Goal: Information Seeking & Learning: Learn about a topic

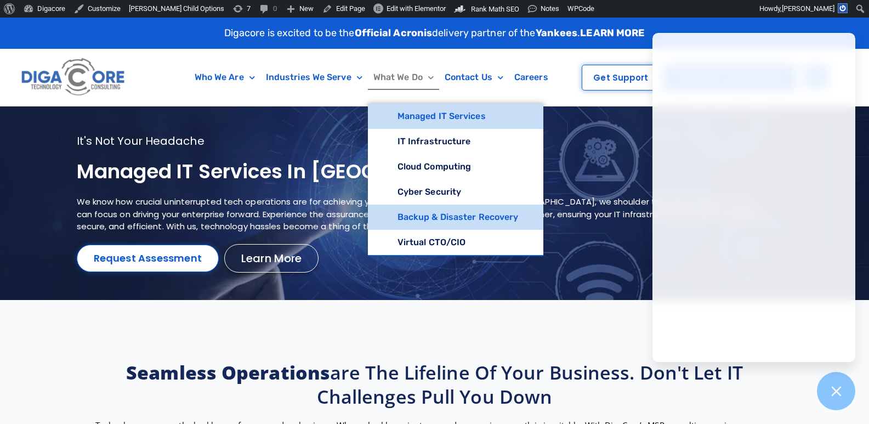
click at [422, 222] on link "Backup & Disaster Recovery" at bounding box center [456, 217] width 176 height 25
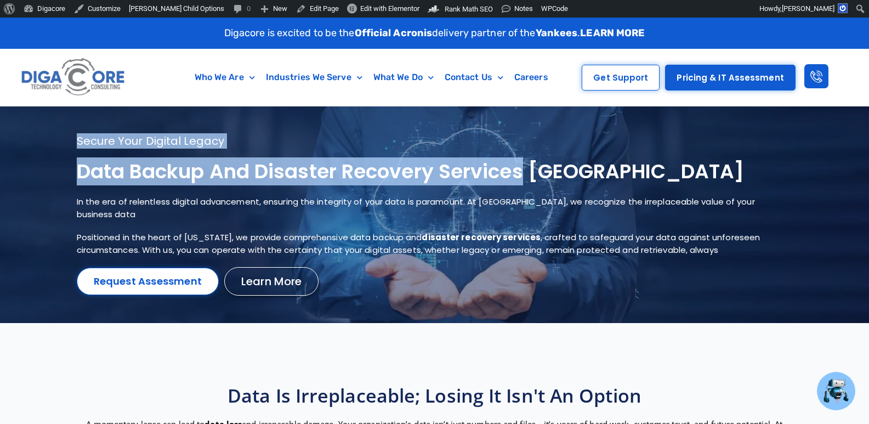
drag, startPoint x: 524, startPoint y: 171, endPoint x: 73, endPoint y: 172, distance: 451.4
click at [73, 172] on section "Secure your digital legacy Data Backup and Disaster Recovery Services NJ In the…" at bounding box center [434, 214] width 869 height 217
copy section "Secure your digital legacy Data Backup and Disaster Recovery Services"
click at [93, 174] on h1 "Data Backup and Disaster Recovery Services NJ" at bounding box center [421, 172] width 688 height 26
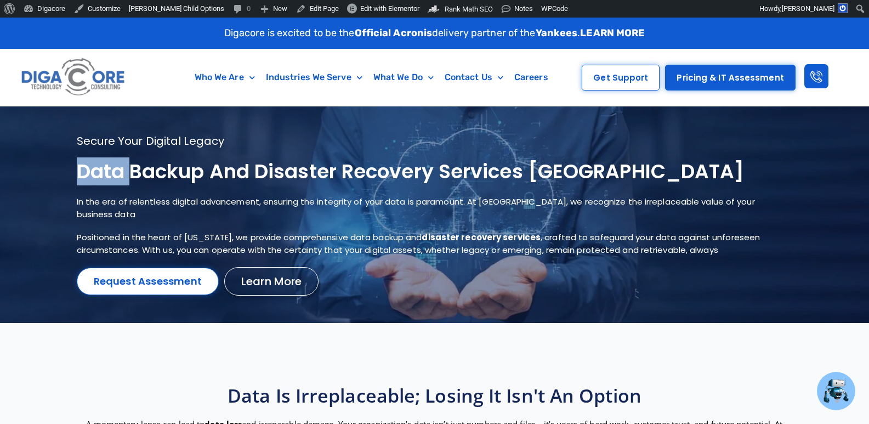
click at [93, 174] on h1 "Data Backup and Disaster Recovery Services NJ" at bounding box center [421, 172] width 688 height 26
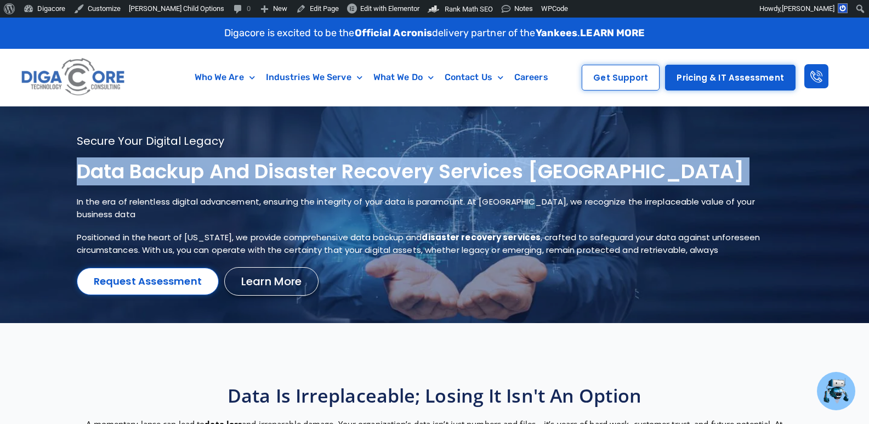
click at [93, 174] on h1 "Data Backup and Disaster Recovery Services NJ" at bounding box center [421, 172] width 688 height 26
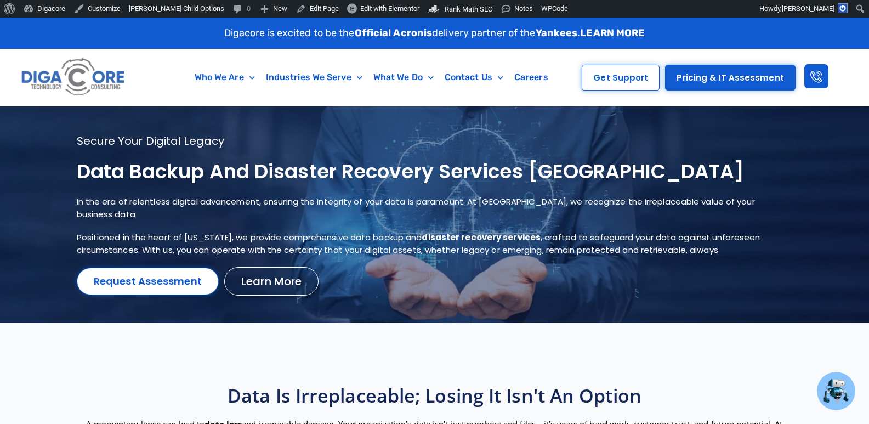
click at [246, 201] on p "In the era of relentless digital advancement, ensuring the integrity of your da…" at bounding box center [421, 208] width 688 height 25
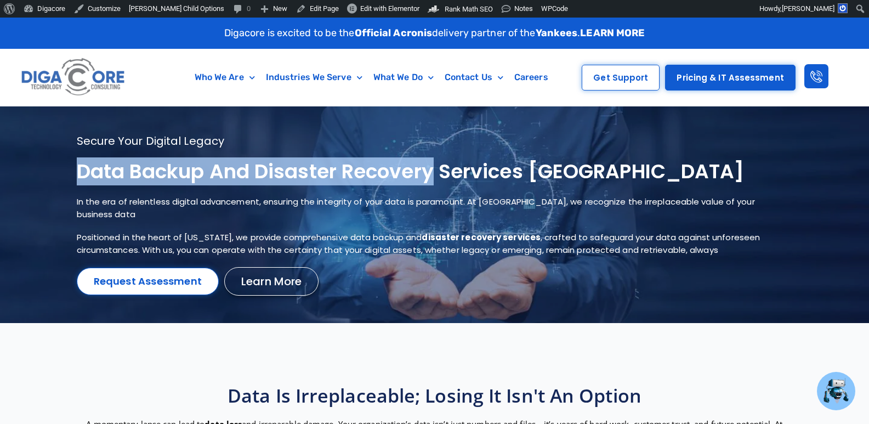
copy h1 "Data Backup and Disaster Recovery"
drag, startPoint x: 438, startPoint y: 169, endPoint x: 77, endPoint y: 170, distance: 360.4
click at [77, 170] on h1 "Data Backup and Disaster Recovery Services NJ" at bounding box center [421, 172] width 688 height 26
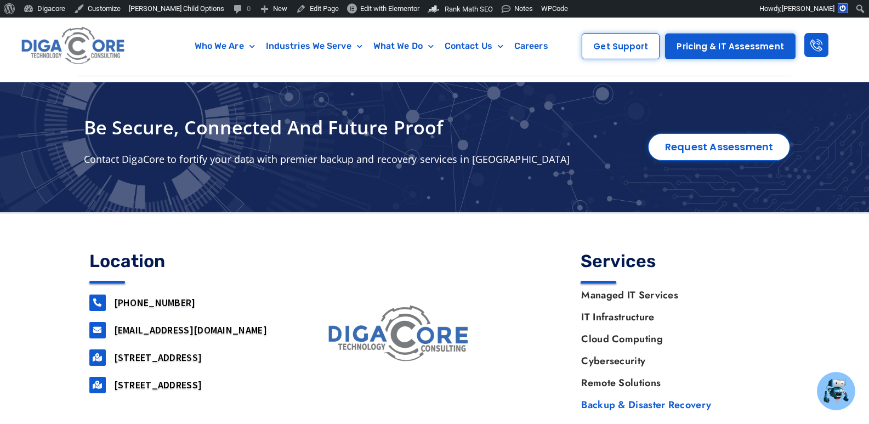
scroll to position [3599, 0]
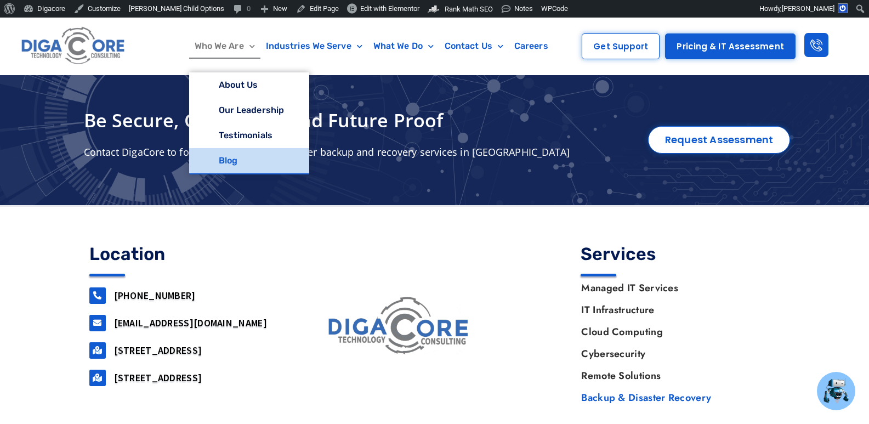
click at [233, 155] on link "Blog" at bounding box center [249, 160] width 120 height 25
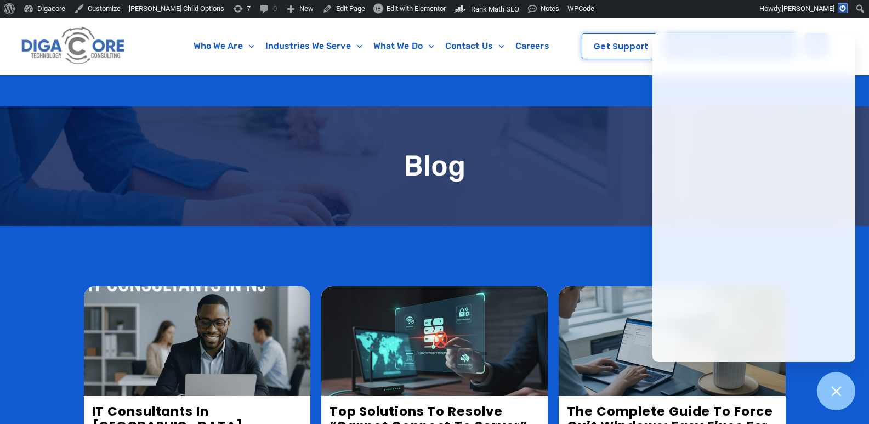
scroll to position [165, 0]
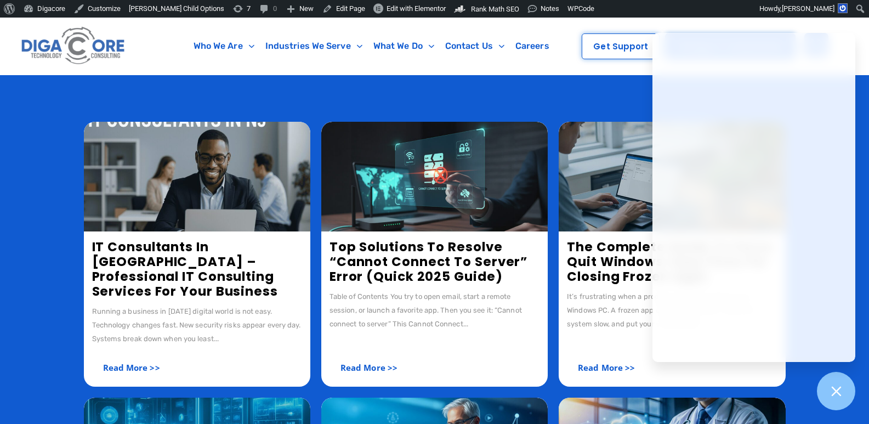
click at [173, 251] on link "IT Consultants in NJ – Professional IT Consulting Services for Your Business" at bounding box center [185, 269] width 186 height 62
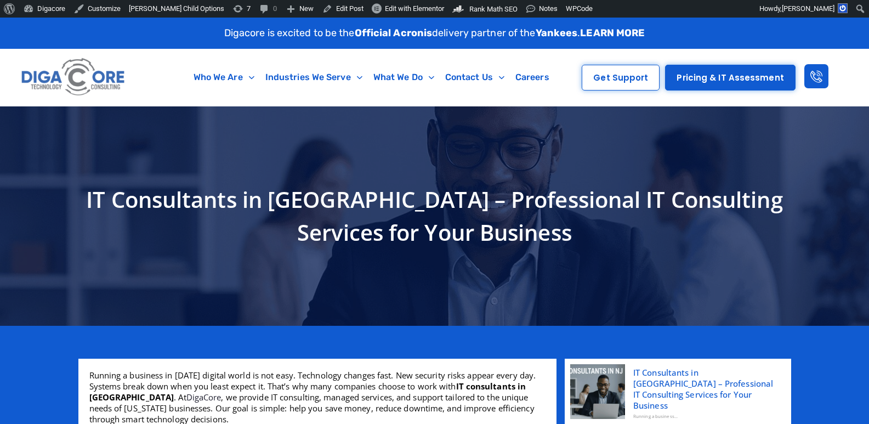
click at [385, 9] on span "Edit with Elementor" at bounding box center [414, 8] width 59 height 8
